Goal: Task Accomplishment & Management: Manage account settings

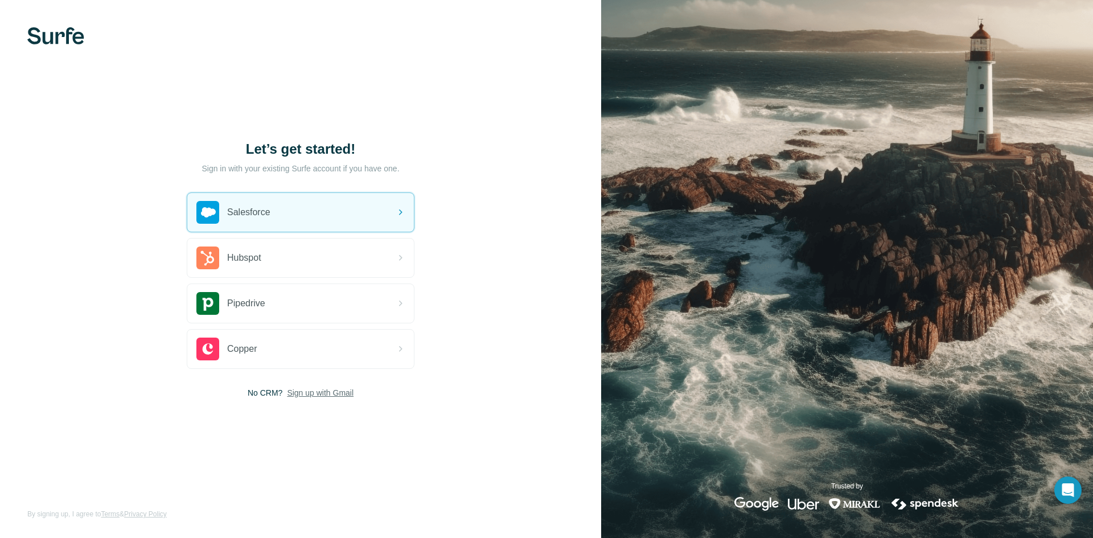
click at [319, 394] on span "Sign up with Gmail" at bounding box center [320, 392] width 67 height 11
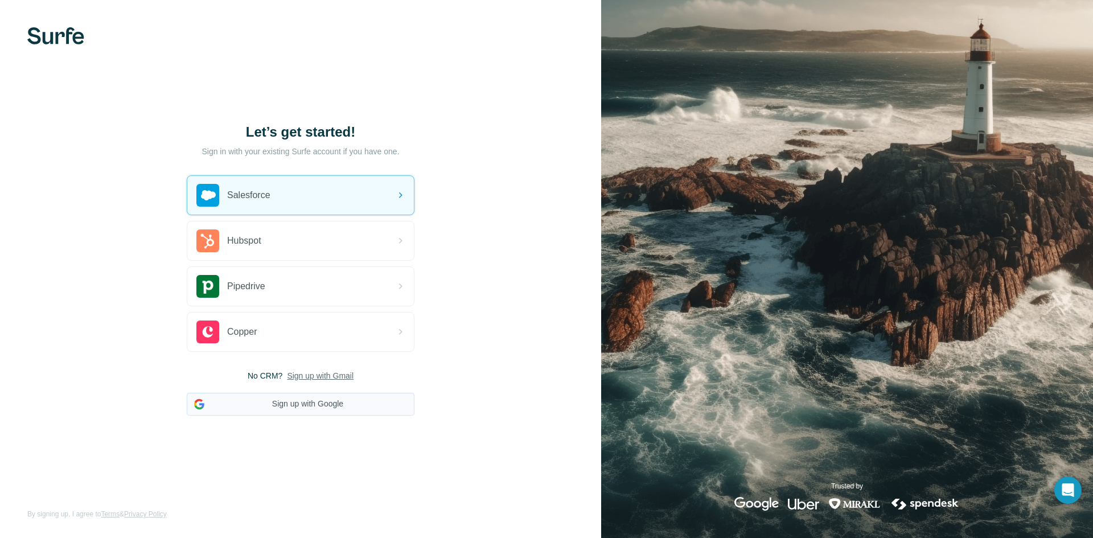
click at [311, 402] on button "Sign up with Google" at bounding box center [301, 404] width 228 height 23
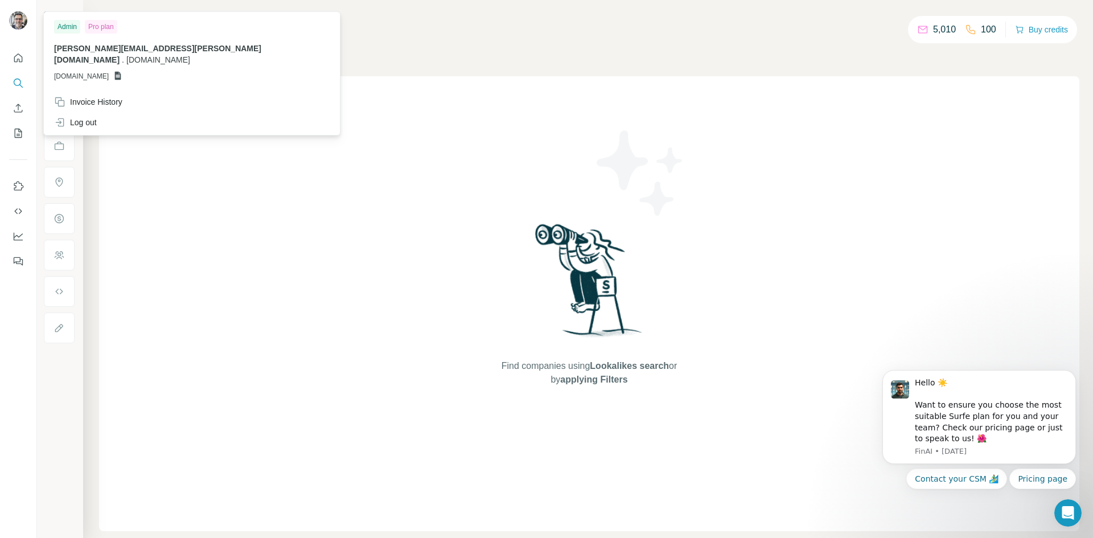
click at [15, 24] on img at bounding box center [18, 20] width 18 height 18
click at [312, 56] on div "Companies People" at bounding box center [589, 48] width 980 height 24
click at [66, 27] on div "Admin" at bounding box center [67, 27] width 26 height 14
click at [104, 27] on div "Pro plan" at bounding box center [101, 27] width 32 height 14
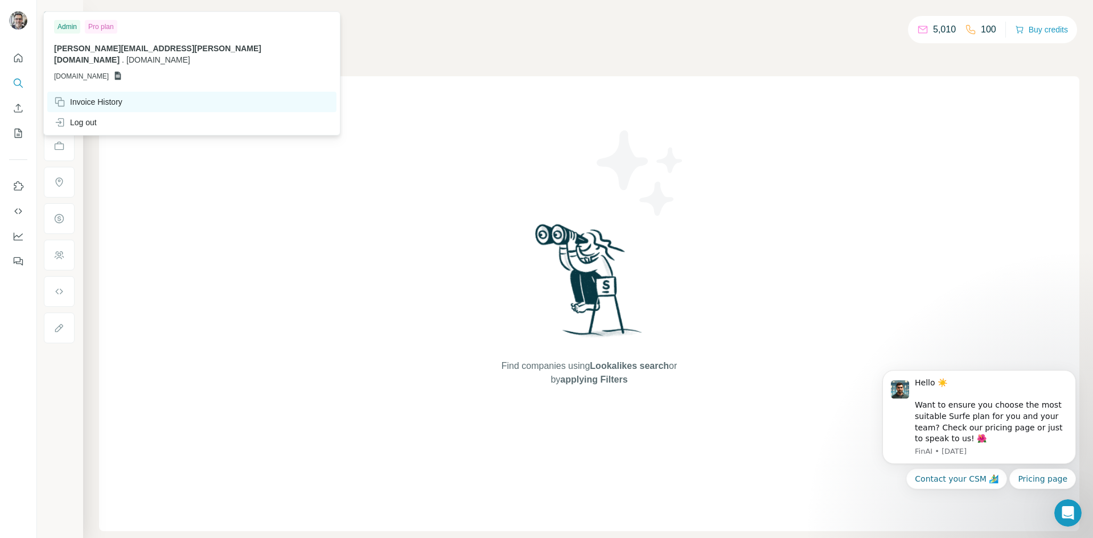
click at [100, 96] on div "Invoice History" at bounding box center [88, 101] width 68 height 11
